Goal: Task Accomplishment & Management: Manage account settings

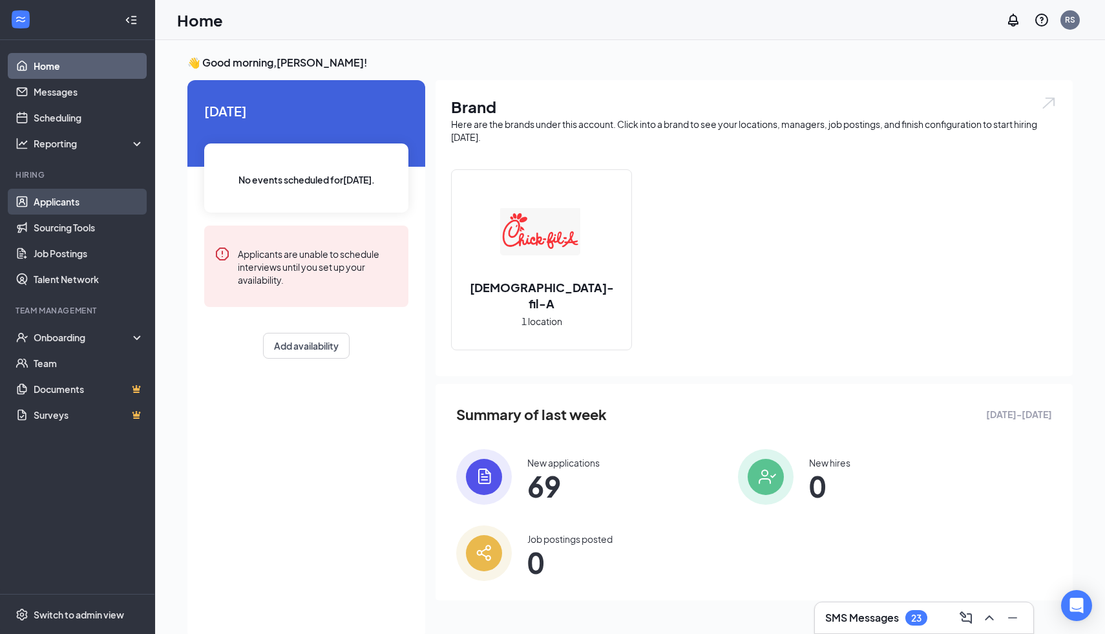
click at [66, 200] on link "Applicants" at bounding box center [89, 202] width 110 height 26
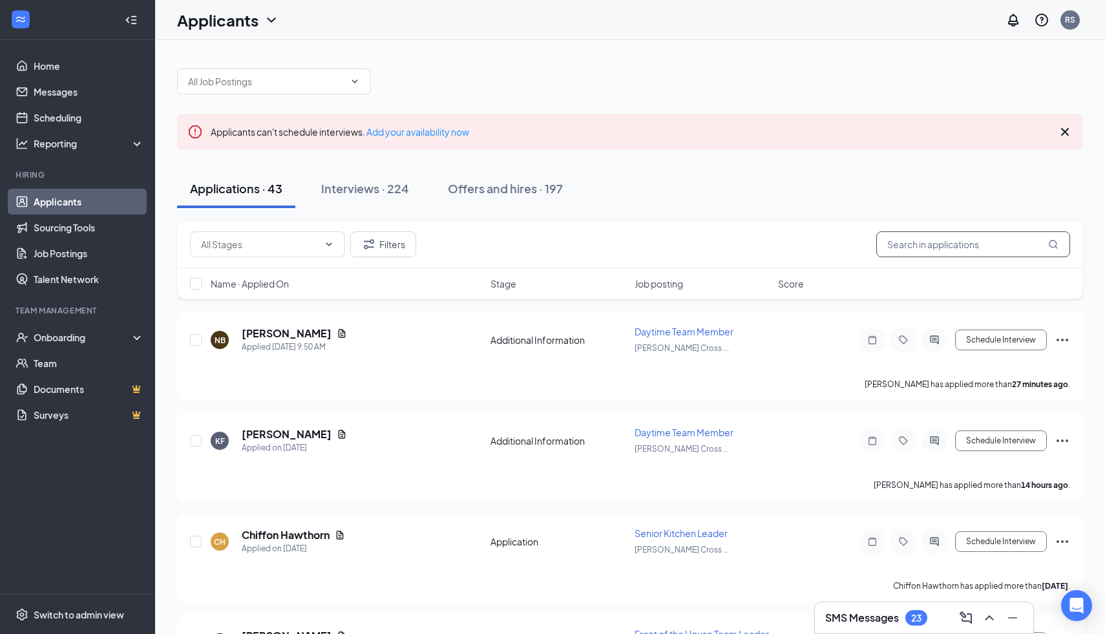
click at [967, 247] on input "text" at bounding box center [973, 244] width 194 height 26
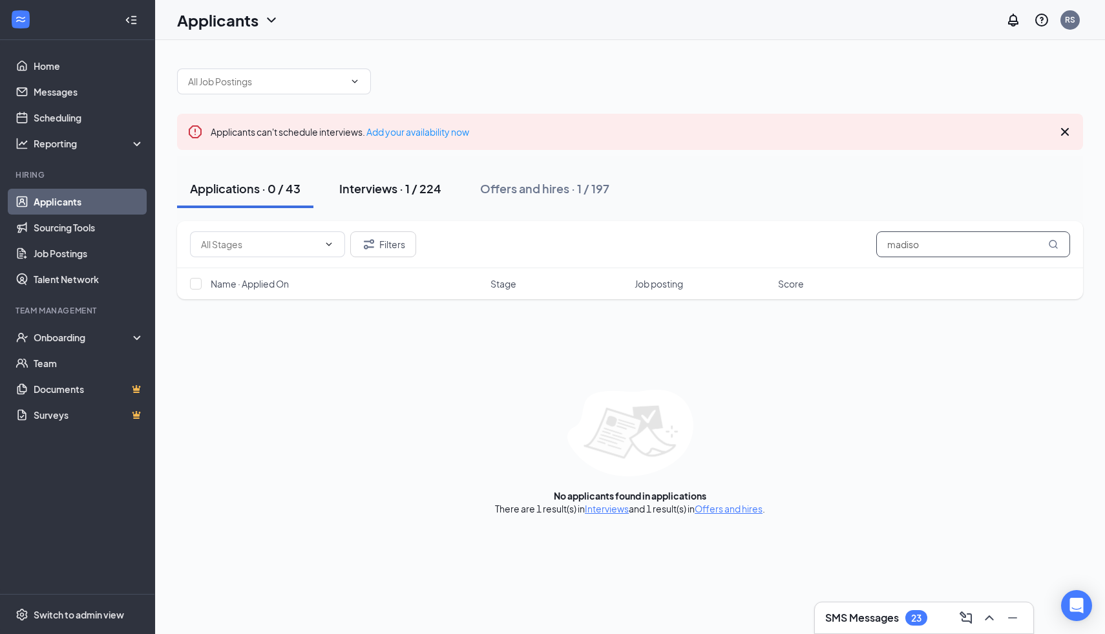
type input "madiso"
click at [372, 185] on div "Interviews · 1 / 224" at bounding box center [390, 188] width 102 height 16
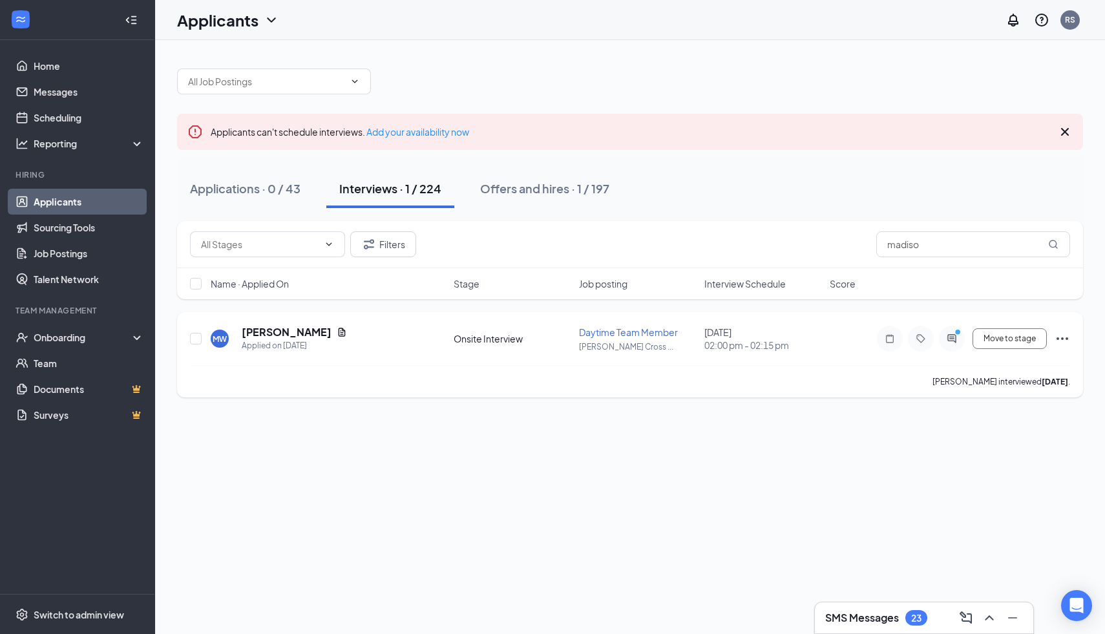
click at [1063, 338] on icon "Ellipses" at bounding box center [1062, 339] width 16 height 16
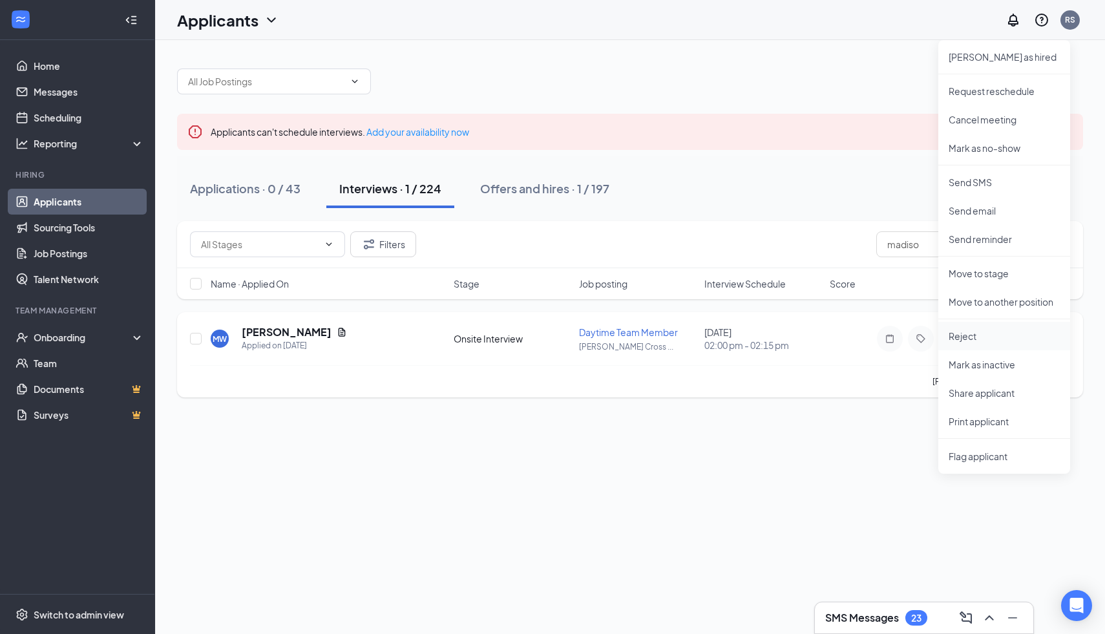
click at [979, 344] on li "Reject" at bounding box center [1004, 336] width 132 height 28
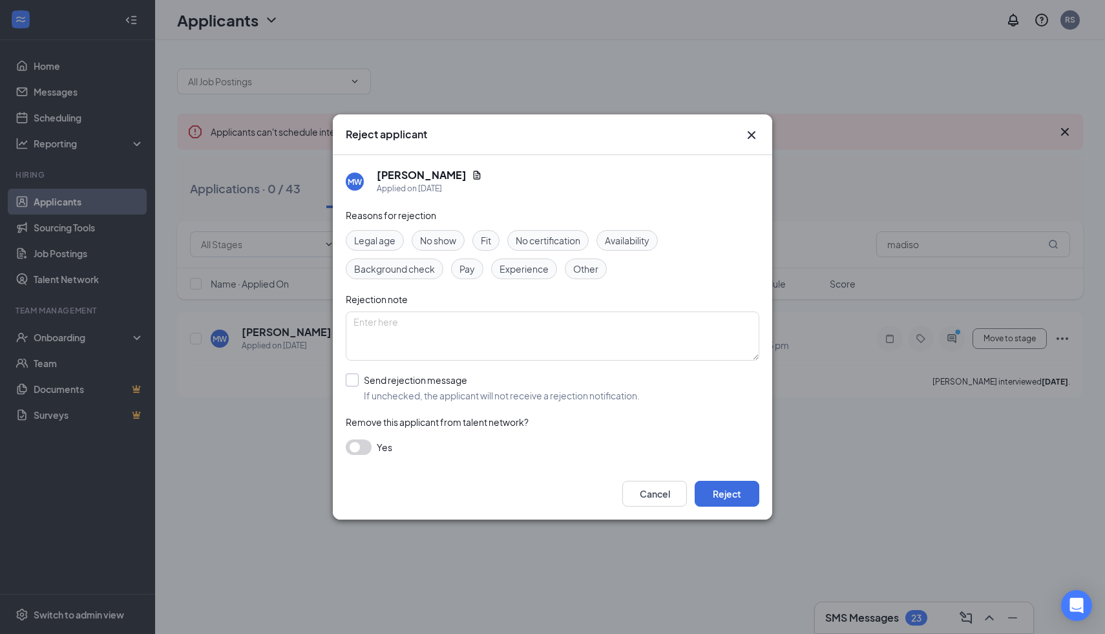
click at [360, 390] on input "Send rejection message If unchecked, the applicant will not receive a rejection…" at bounding box center [493, 387] width 294 height 28
checkbox input "true"
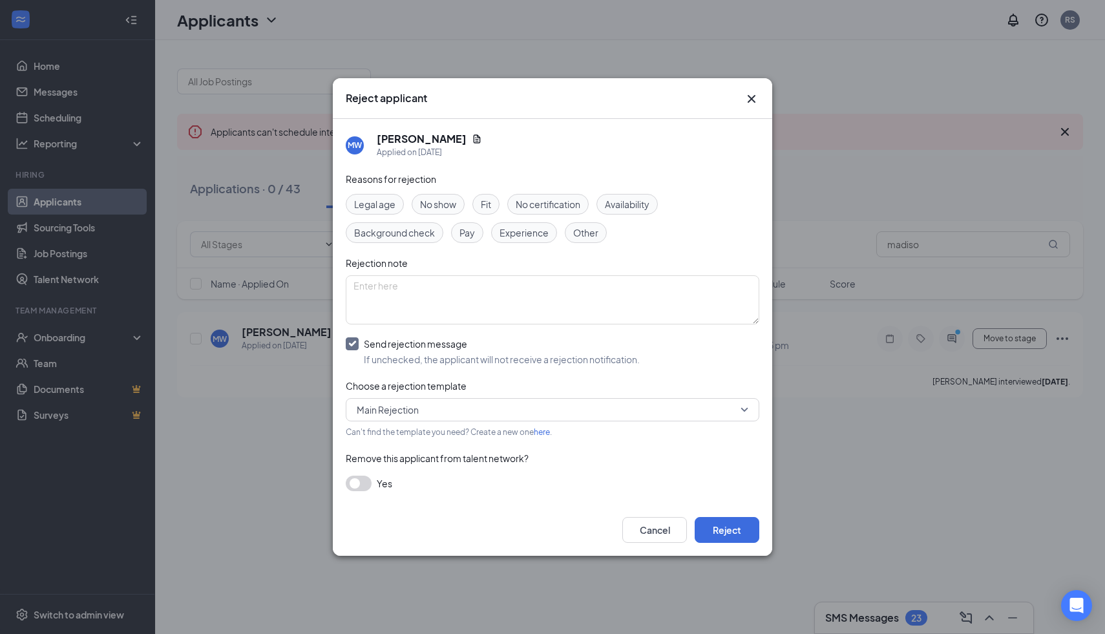
click at [388, 408] on span "Main Rejection" at bounding box center [388, 409] width 62 height 19
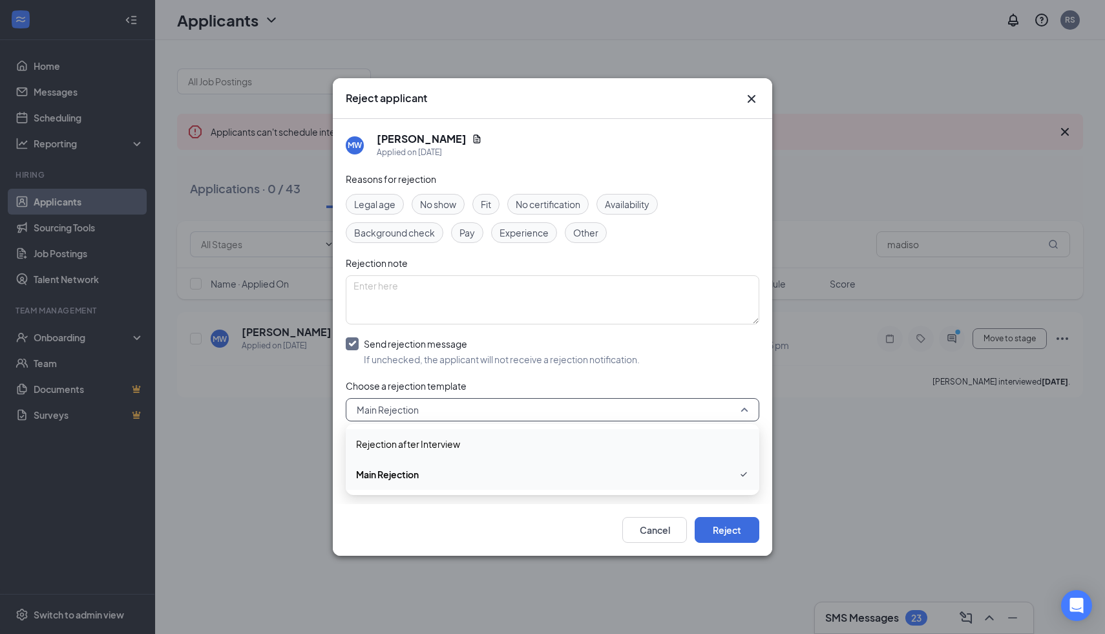
click at [395, 444] on span "Rejection after Interview" at bounding box center [408, 444] width 104 height 14
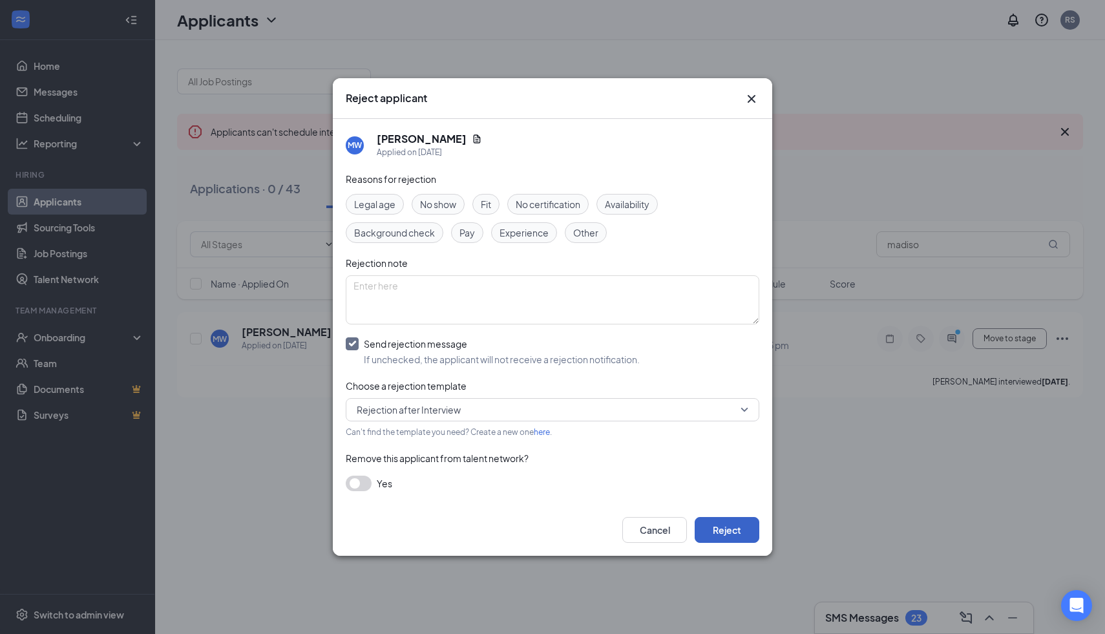
click at [722, 529] on button "Reject" at bounding box center [726, 530] width 65 height 26
